Goal: Transaction & Acquisition: Purchase product/service

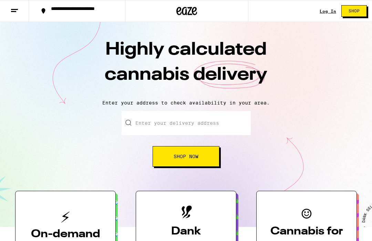
click at [320, 13] on div "**********" at bounding box center [186, 11] width 372 height 22
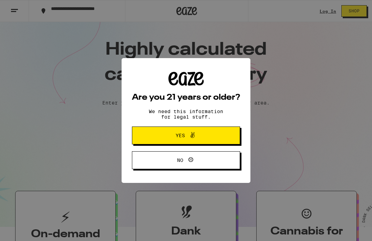
click at [194, 139] on icon at bounding box center [192, 135] width 8 height 8
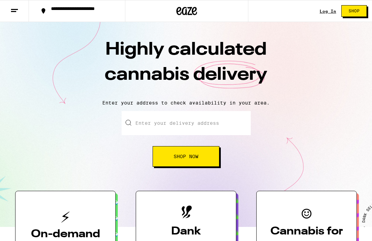
click at [323, 13] on link "Log In" at bounding box center [327, 11] width 17 height 4
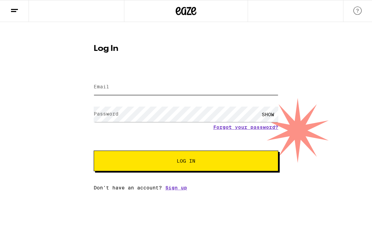
click at [152, 85] on input "Email" at bounding box center [186, 86] width 184 height 15
type input "[EMAIL_ADDRESS][DOMAIN_NAME]"
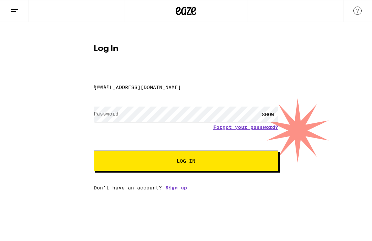
click at [186, 162] on button "Log In" at bounding box center [186, 161] width 184 height 21
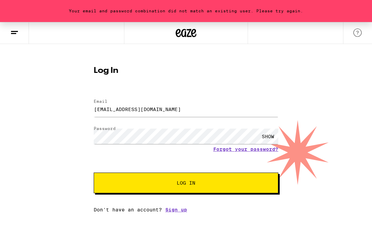
click at [211, 185] on span "Log In" at bounding box center [185, 183] width 129 height 5
click at [185, 187] on button "Log In" at bounding box center [186, 183] width 184 height 21
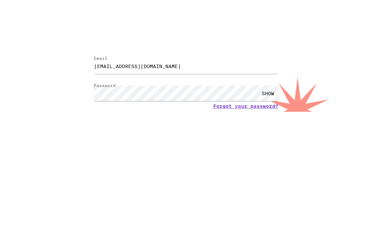
click at [192, 181] on span "Log In" at bounding box center [185, 183] width 19 height 5
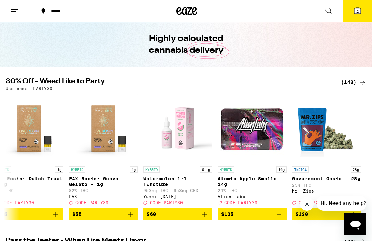
scroll to position [0, 10264]
click at [365, 83] on icon at bounding box center [362, 82] width 8 height 8
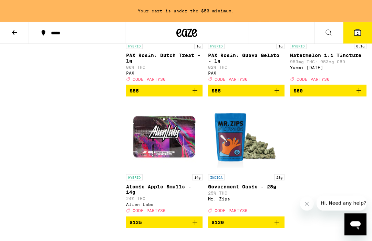
scroll to position [6162, 0]
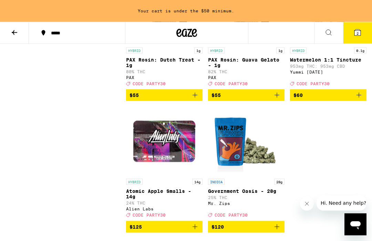
click at [23, 27] on button at bounding box center [14, 33] width 29 height 22
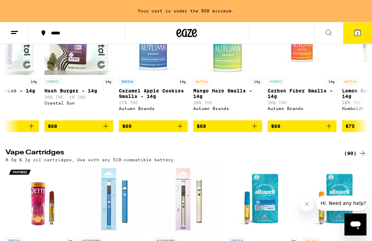
scroll to position [910, 0]
